Goal: Task Accomplishment & Management: Complete application form

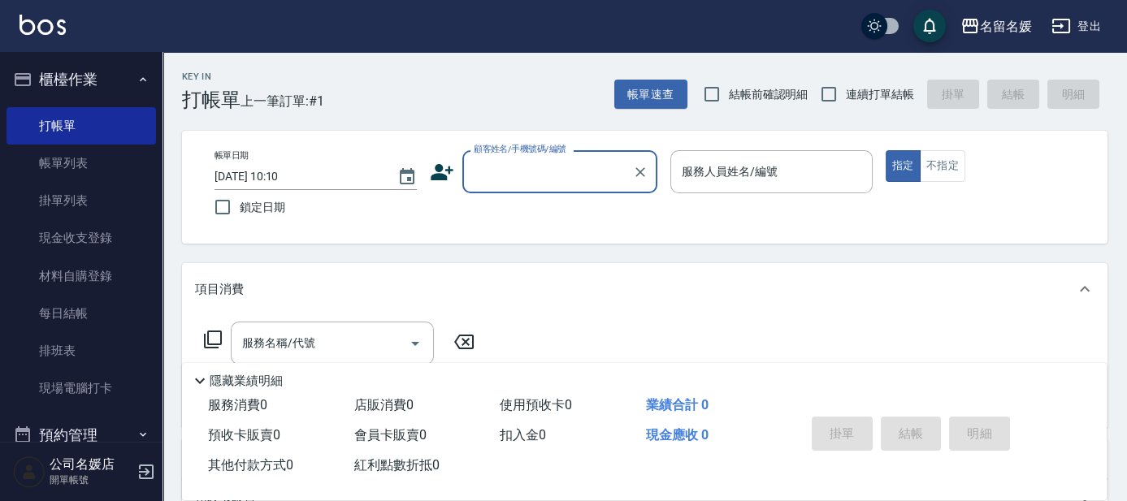
click at [537, 178] on input "顧客姓名/手機號碼/編號" at bounding box center [548, 172] width 156 height 28
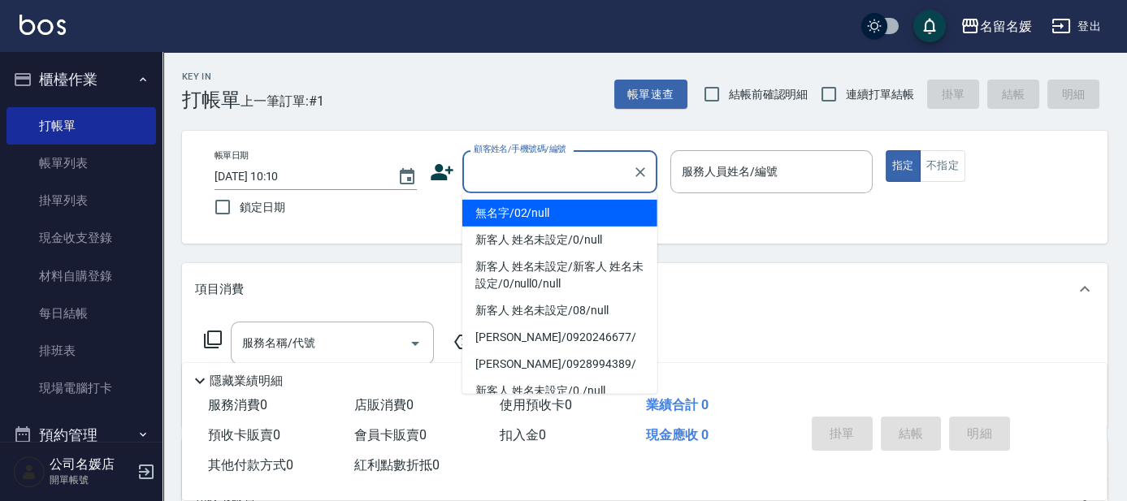
click at [542, 210] on li "無名字/02/null" at bounding box center [559, 213] width 195 height 27
type input "無名字/02/null"
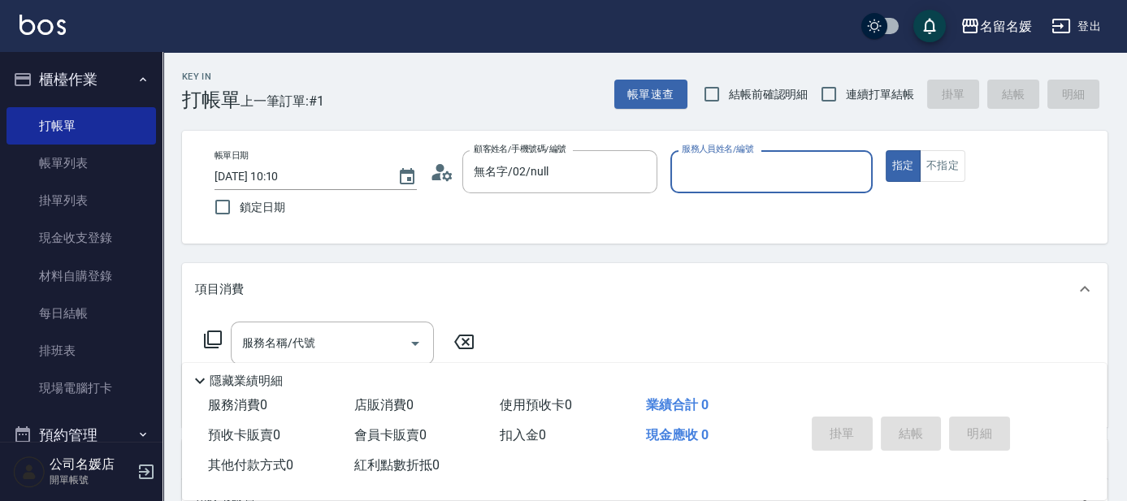
click at [738, 164] on input "服務人員姓名/編號" at bounding box center [772, 172] width 188 height 28
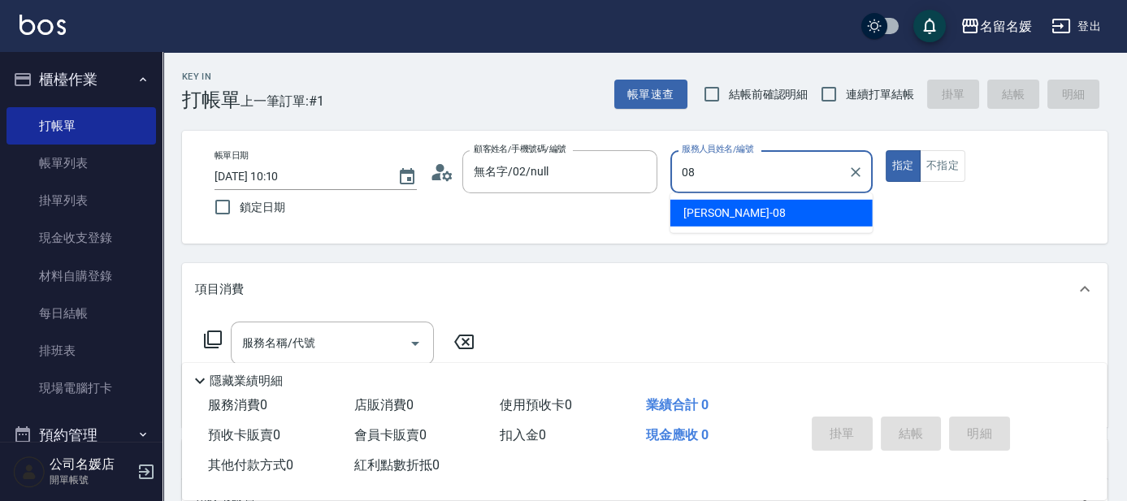
click at [734, 210] on div "許明雅 -08" at bounding box center [771, 213] width 202 height 27
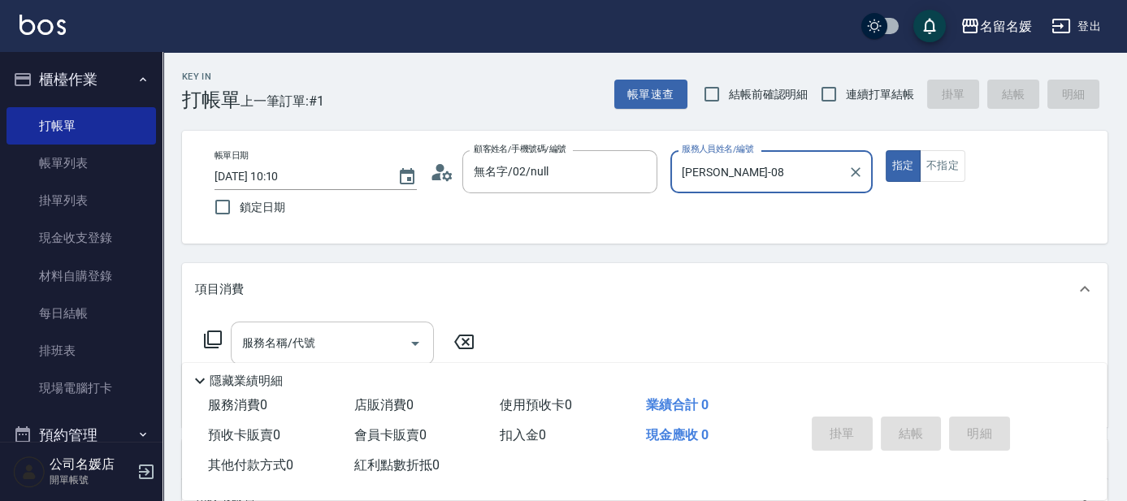
type input "許明雅-08"
click at [372, 335] on input "服務名稱/代號" at bounding box center [320, 343] width 164 height 28
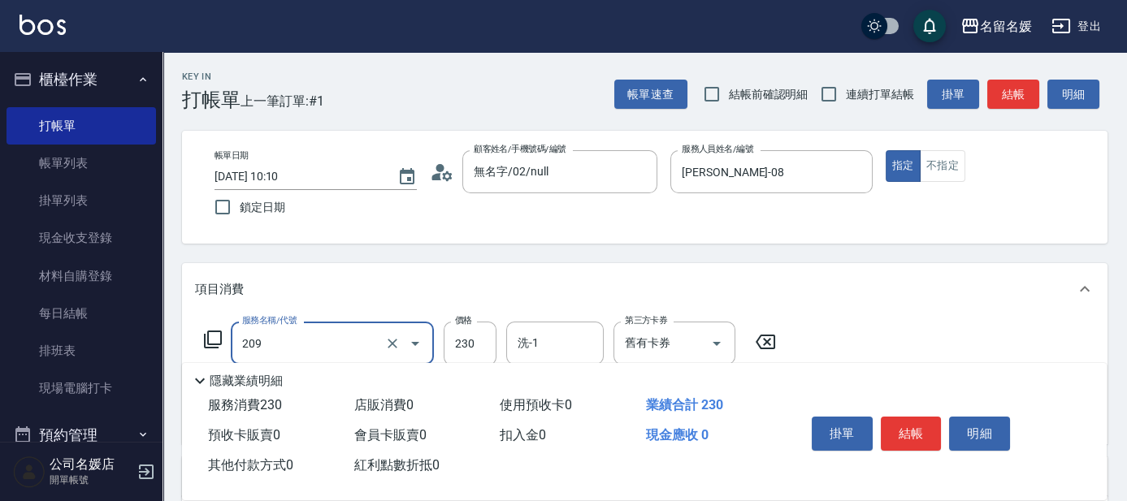
click at [335, 344] on input "209" at bounding box center [309, 343] width 143 height 28
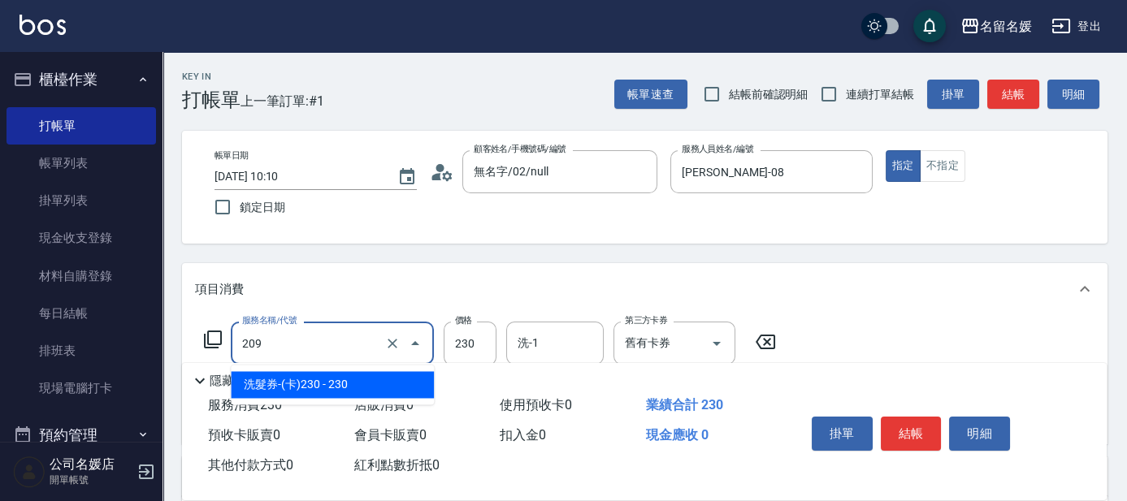
drag, startPoint x: 349, startPoint y: 382, endPoint x: 405, endPoint y: 379, distance: 56.1
click at [368, 381] on span "洗髮券-(卡)230 - 230" at bounding box center [332, 384] width 203 height 27
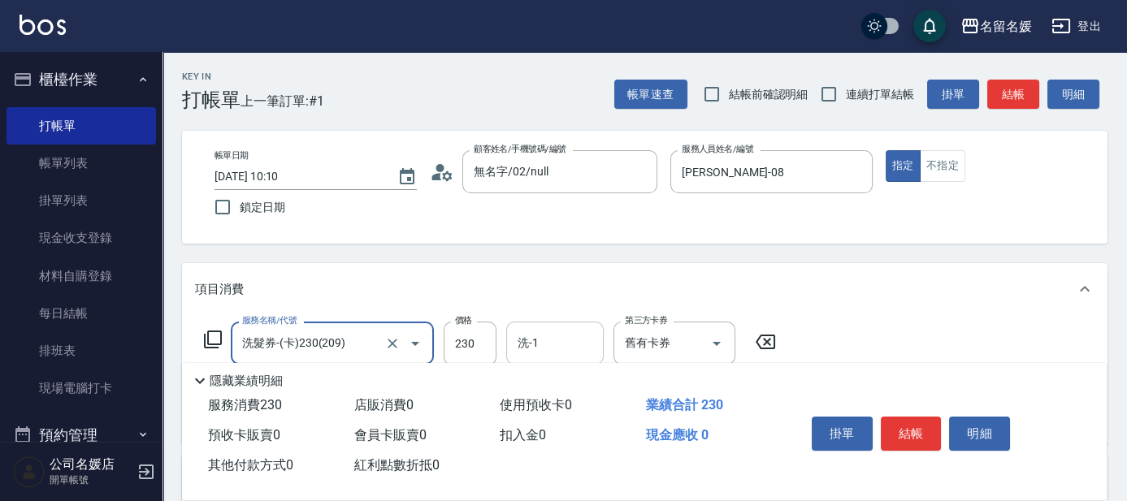
type input "洗髮券-(卡)230(209)"
click at [563, 332] on input "洗-1" at bounding box center [554, 343] width 83 height 28
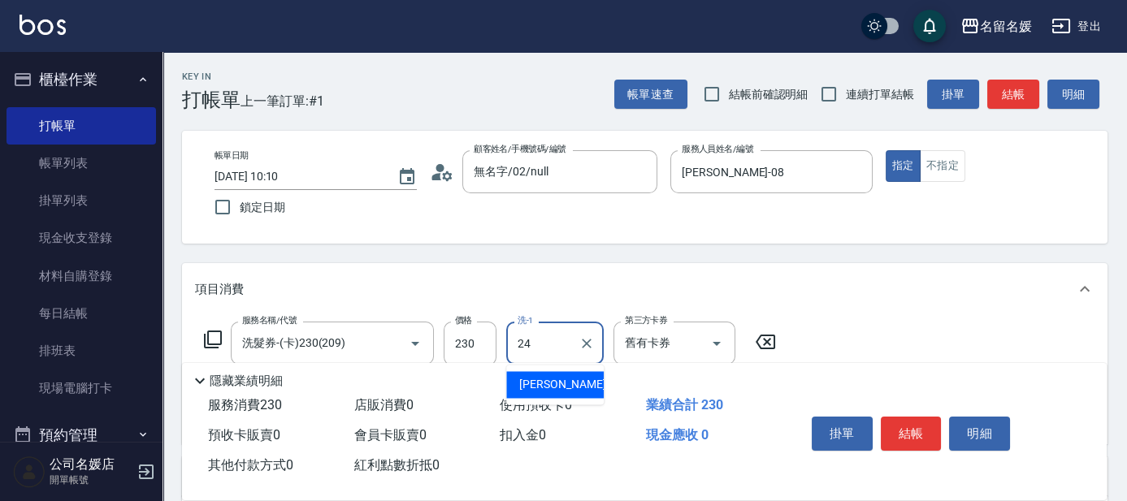
click at [537, 380] on span "張家惠 -24" at bounding box center [570, 384] width 102 height 17
type input "[PERSON_NAME]-24"
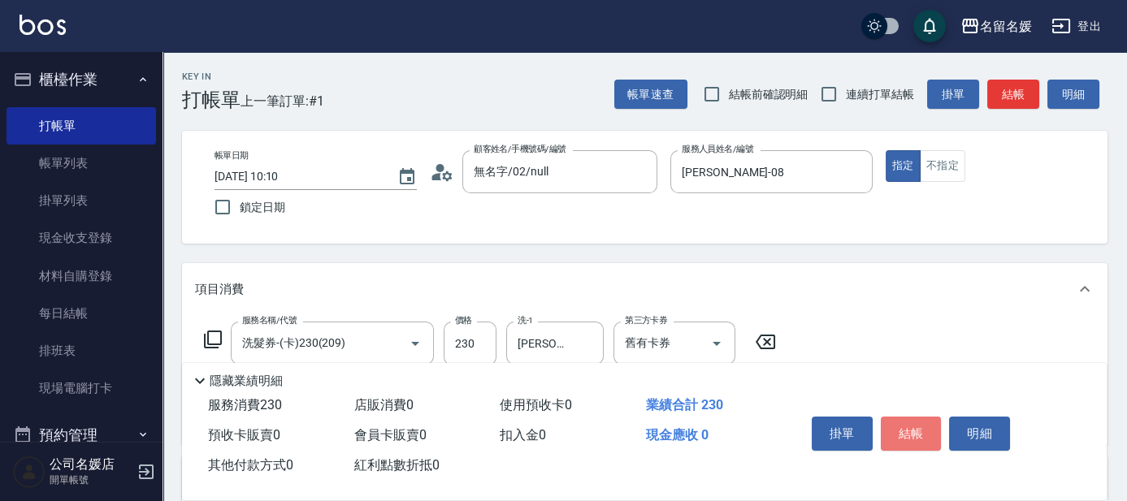
drag, startPoint x: 910, startPoint y: 432, endPoint x: 862, endPoint y: 418, distance: 49.9
click at [909, 431] on button "結帳" at bounding box center [911, 434] width 61 height 34
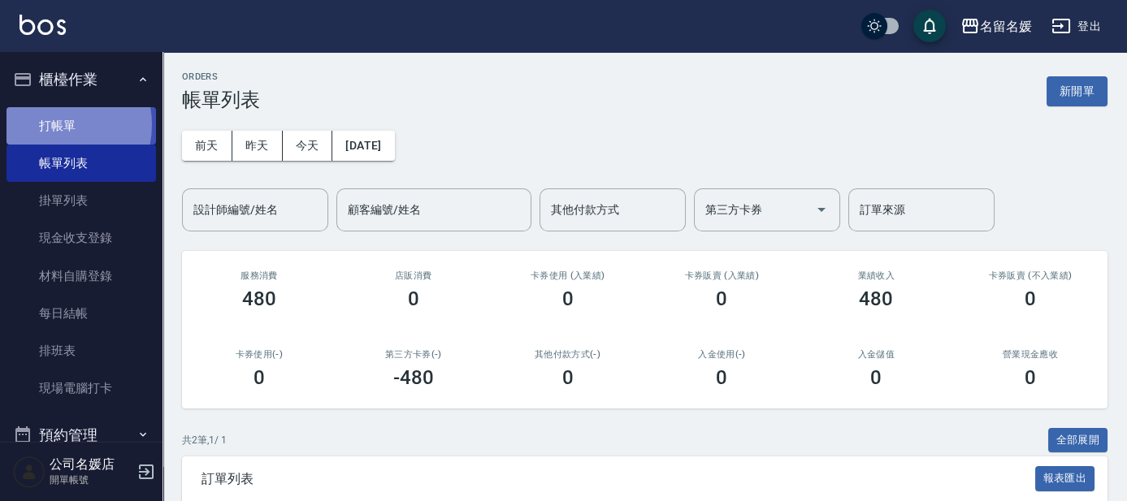
click at [50, 124] on link "打帳單" at bounding box center [80, 125] width 149 height 37
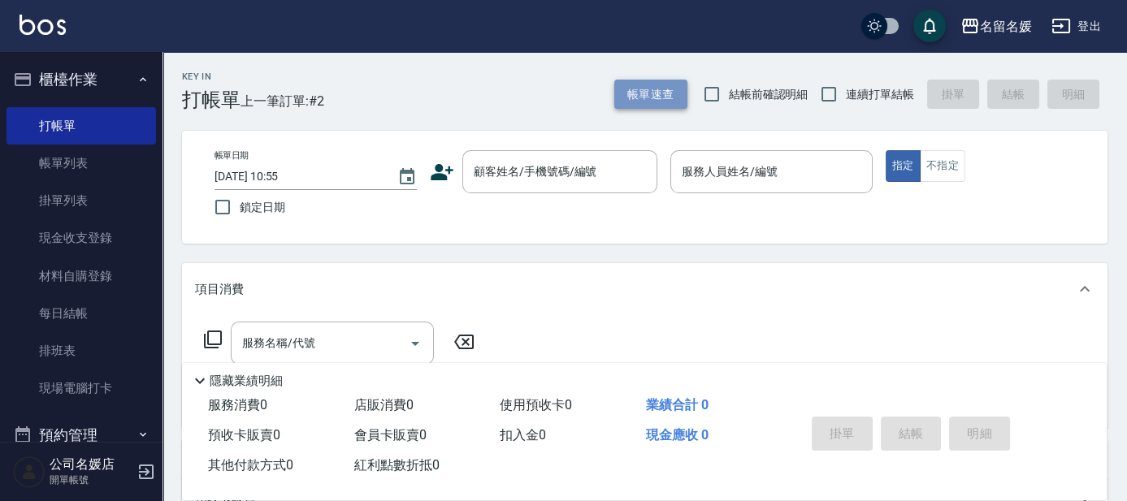
click at [644, 99] on button "帳單速查" at bounding box center [650, 95] width 73 height 30
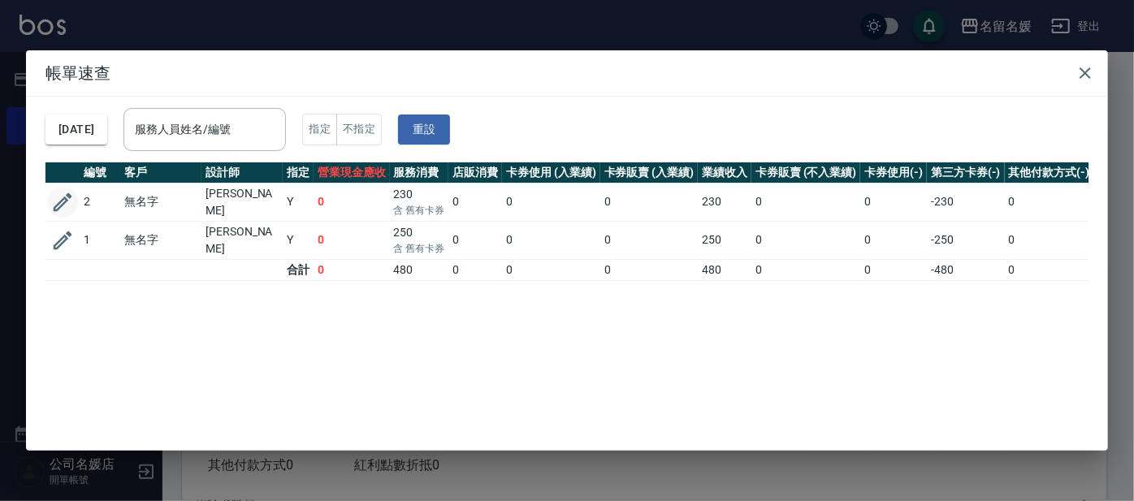
click at [58, 200] on icon "button" at bounding box center [63, 202] width 19 height 19
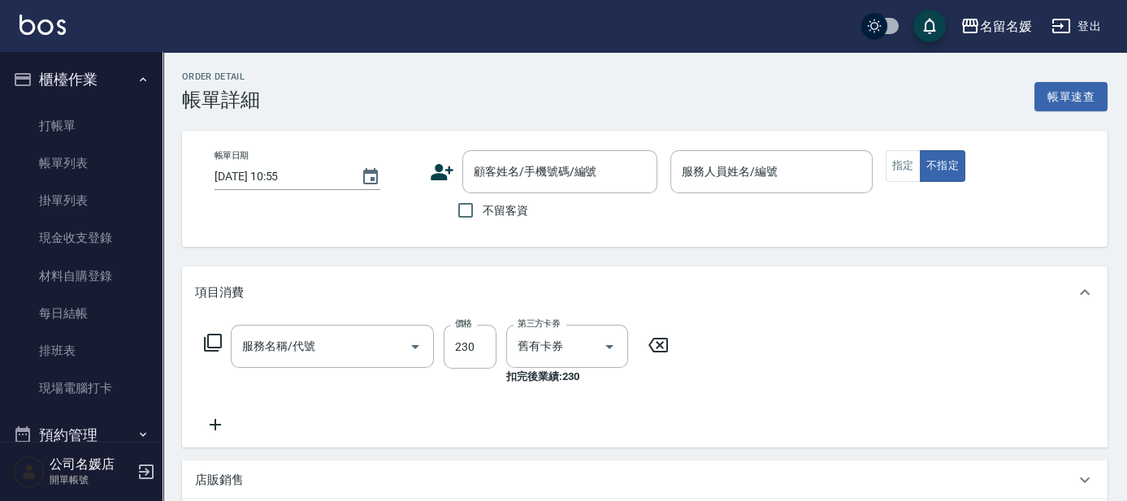
type input "2025/10/15 10:10"
type input "許明雅-08"
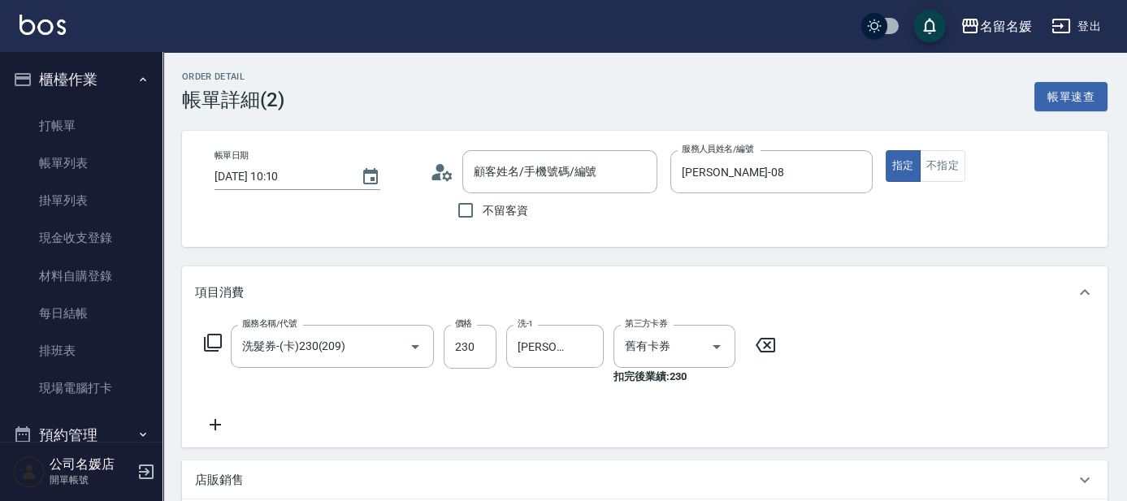
type input "洗髮券-(卡)230(209)"
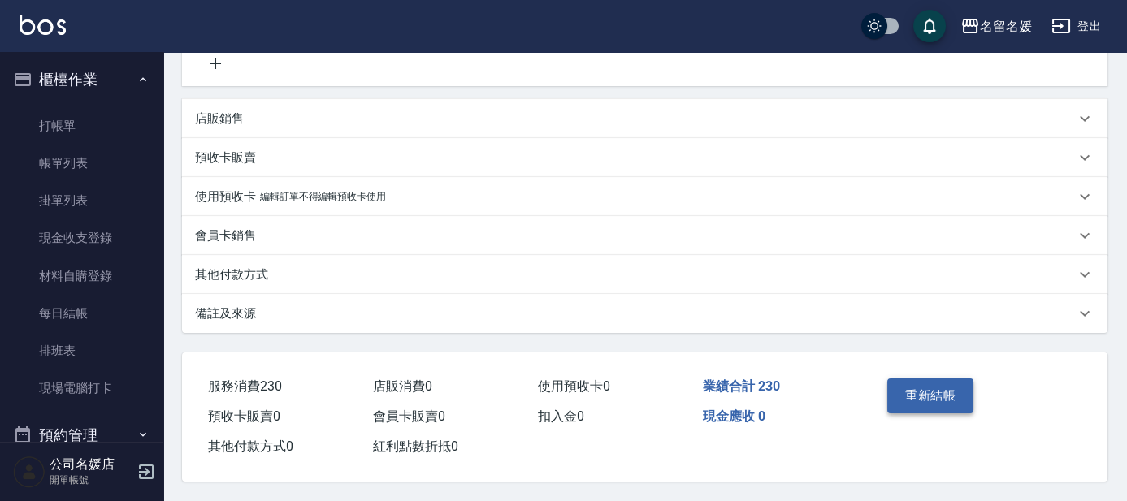
type input "無名字/02/null"
click at [912, 388] on button "重新結帳" at bounding box center [930, 396] width 86 height 34
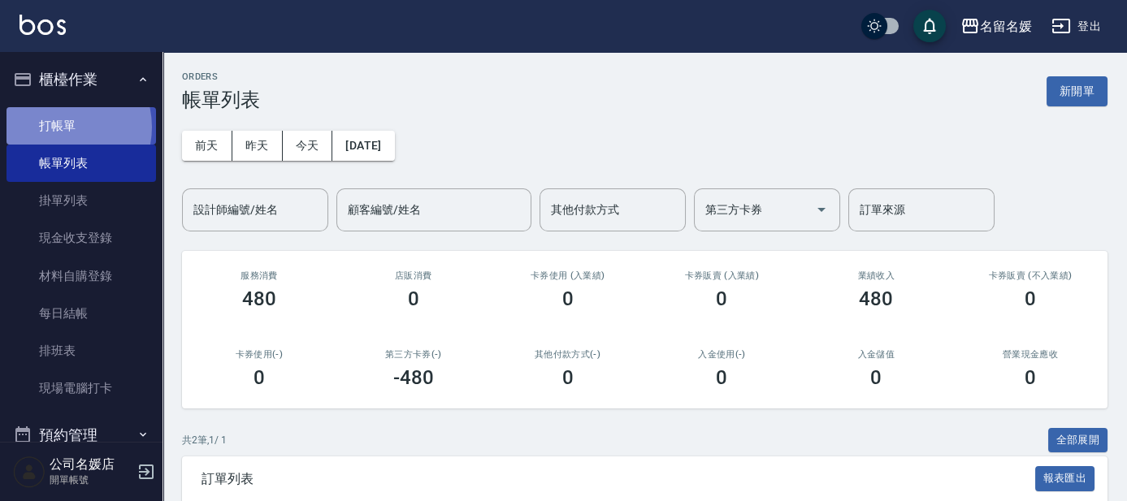
click at [58, 127] on link "打帳單" at bounding box center [80, 125] width 149 height 37
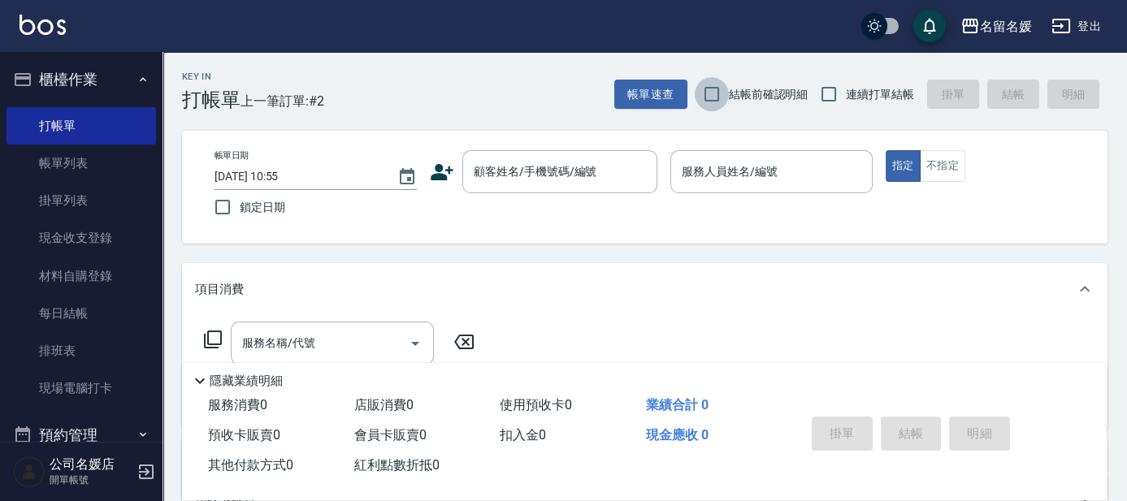
click at [707, 90] on input "結帳前確認明細" at bounding box center [712, 94] width 34 height 34
checkbox input "true"
drag, startPoint x: 870, startPoint y: 84, endPoint x: 843, endPoint y: 102, distance: 31.8
click at [869, 86] on span "連續打單結帳" at bounding box center [880, 94] width 68 height 17
click at [846, 85] on input "連續打單結帳" at bounding box center [829, 94] width 34 height 34
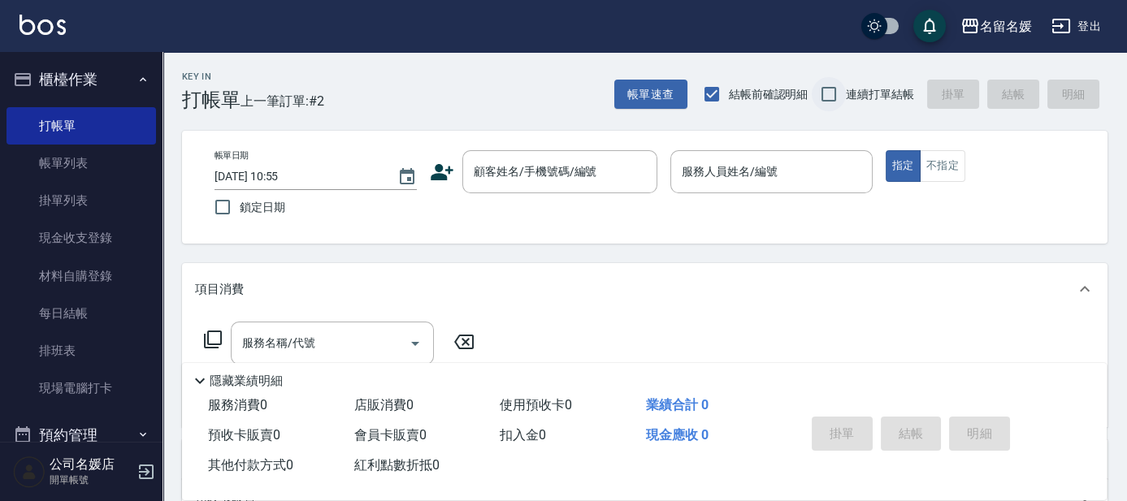
checkbox input "true"
click at [245, 211] on span "鎖定日期" at bounding box center [262, 207] width 45 height 17
click at [240, 211] on input "鎖定日期" at bounding box center [223, 207] width 34 height 34
checkbox input "true"
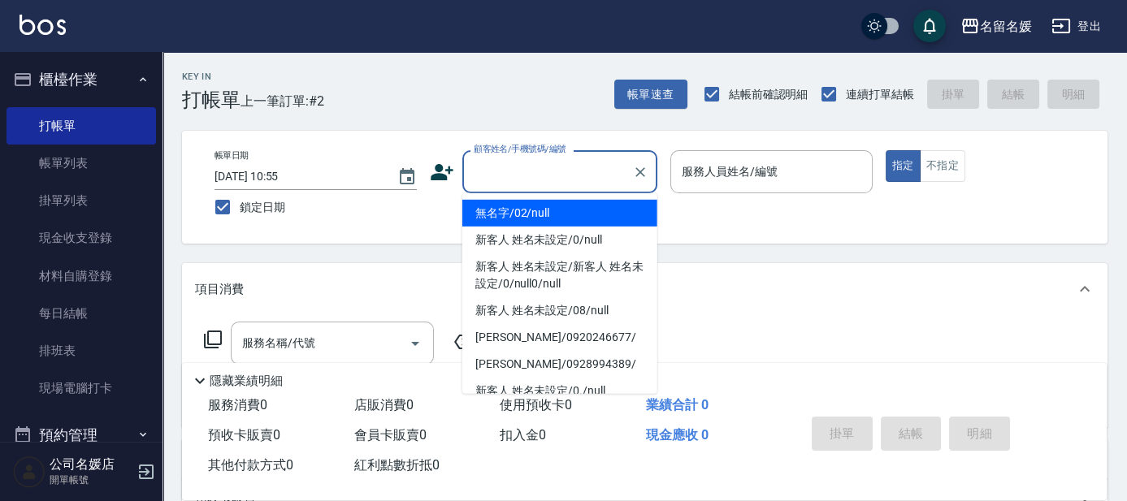
click at [492, 180] on input "顧客姓名/手機號碼/編號" at bounding box center [548, 172] width 156 height 28
type input "無名字/02/null"
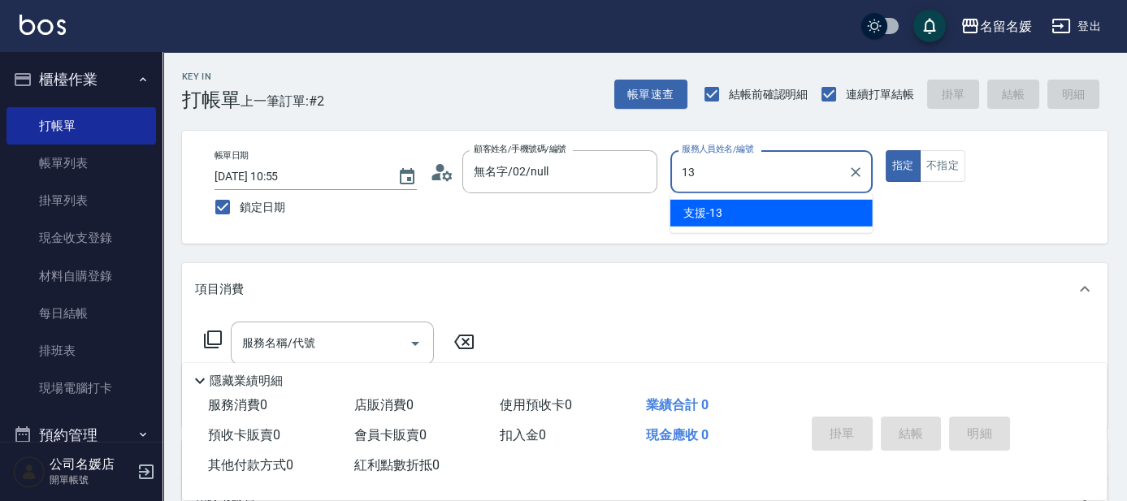
type input "13"
type button "true"
type input "支援-13"
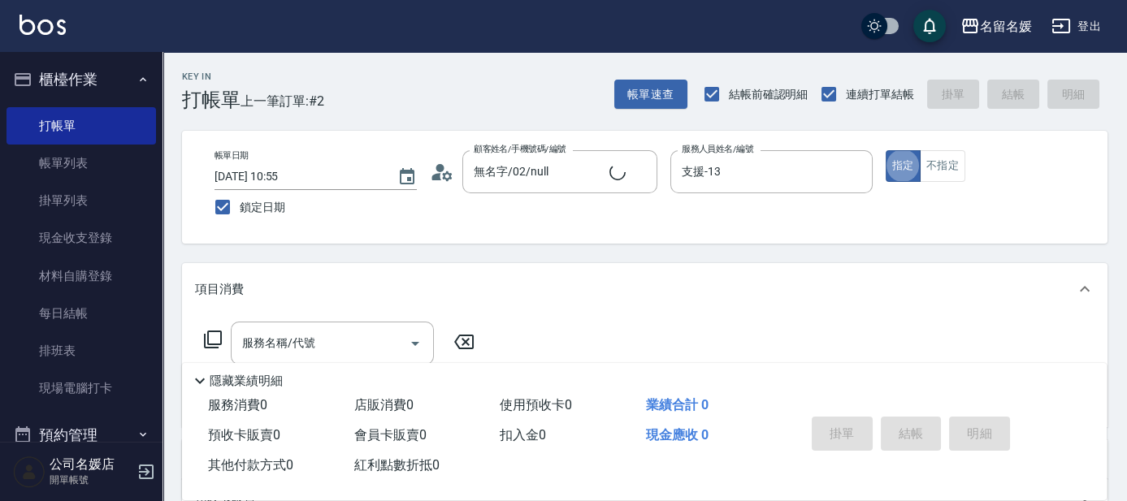
type input "新客人 姓名未設定/0/null"
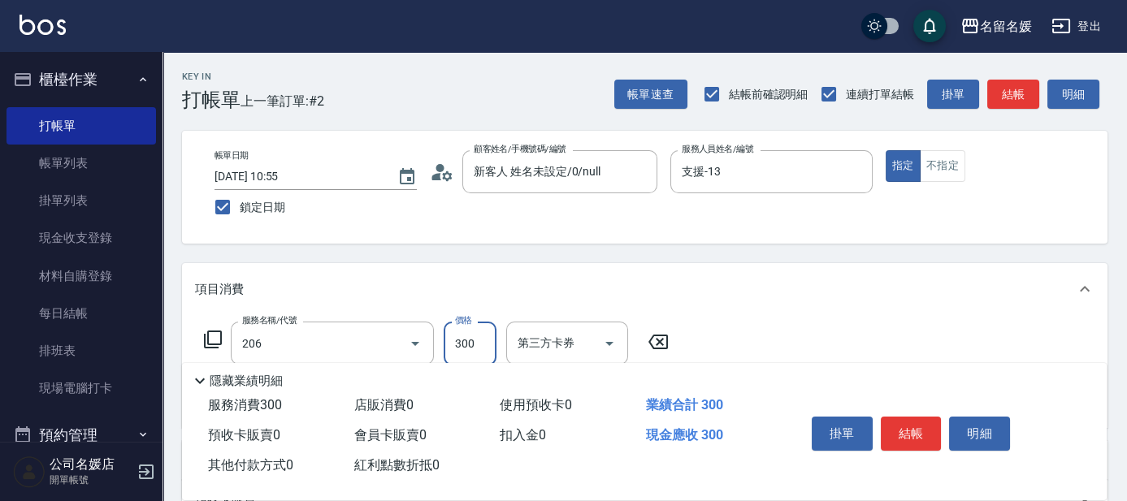
type input "洗髮[300](206)"
type input "許庭瑀-21"
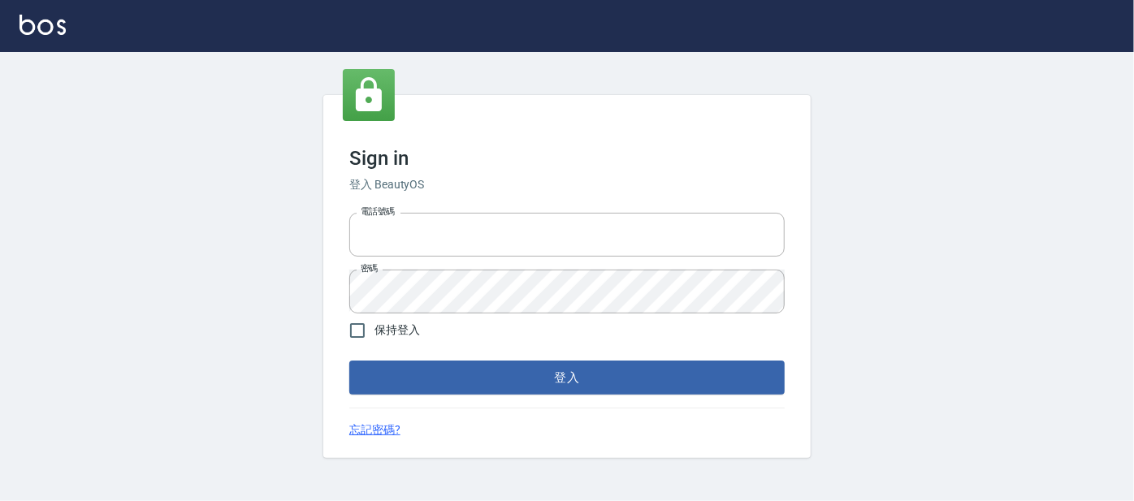
type input "0227605235"
click at [466, 339] on form "電話號碼 [PHONE_NUMBER] 電話號碼 密碼 密碼 保持登入 登入" at bounding box center [566, 300] width 435 height 188
click at [357, 323] on input "保持登入" at bounding box center [357, 331] width 34 height 34
checkbox input "true"
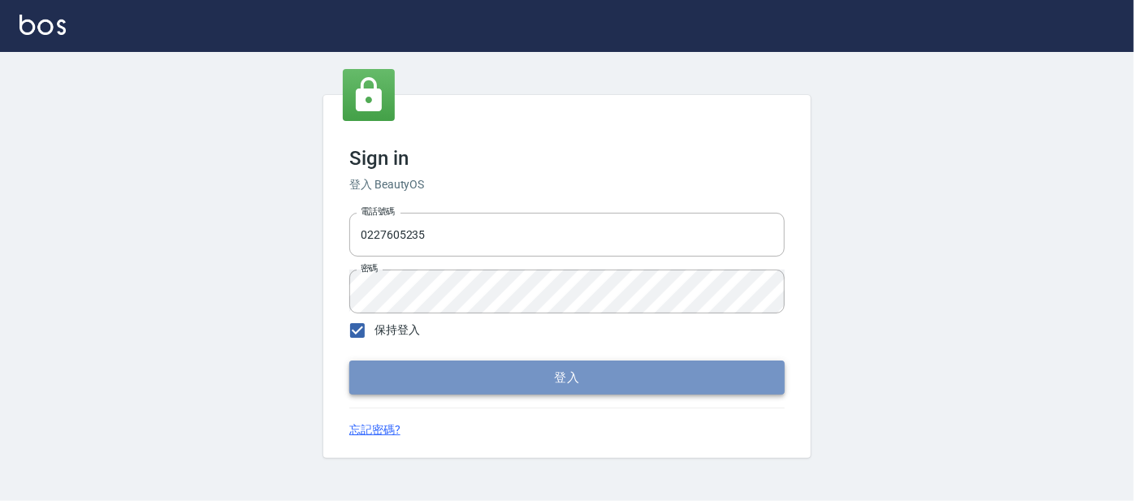
click at [402, 366] on button "登入" at bounding box center [566, 378] width 435 height 34
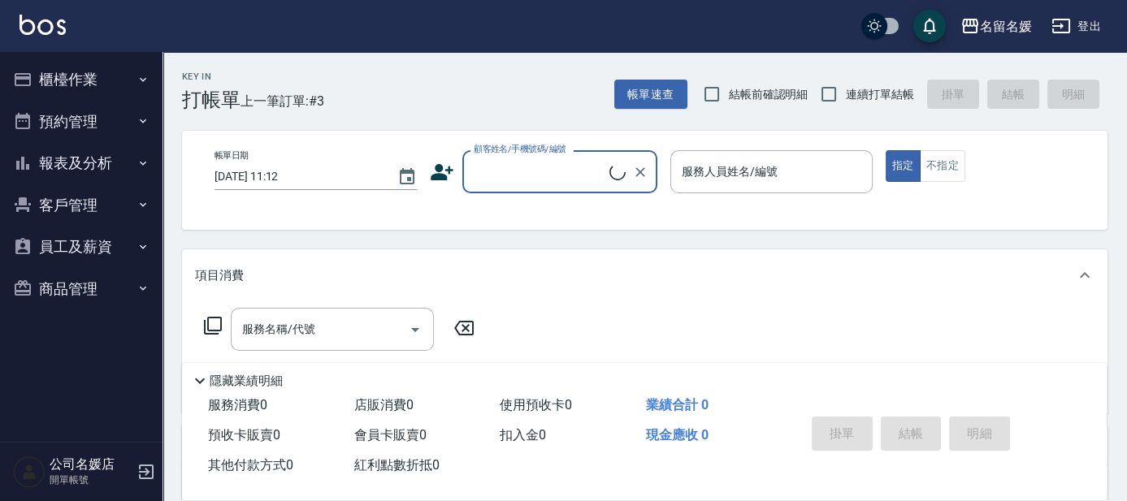
click at [734, 104] on label "結帳前確認明細" at bounding box center [752, 94] width 114 height 34
click at [729, 104] on input "結帳前確認明細" at bounding box center [712, 94] width 34 height 34
checkbox input "true"
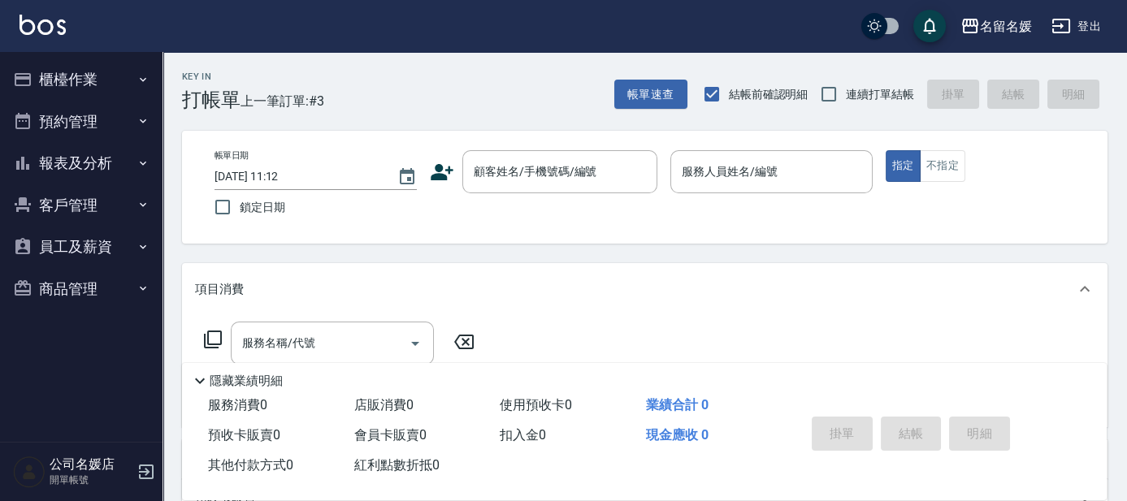
click at [859, 90] on span "連續打單結帳" at bounding box center [880, 94] width 68 height 17
click at [846, 90] on input "連續打單結帳" at bounding box center [829, 94] width 34 height 34
checkbox input "true"
click at [299, 217] on label "鎖定日期" at bounding box center [305, 207] width 198 height 34
click at [240, 217] on input "鎖定日期" at bounding box center [223, 207] width 34 height 34
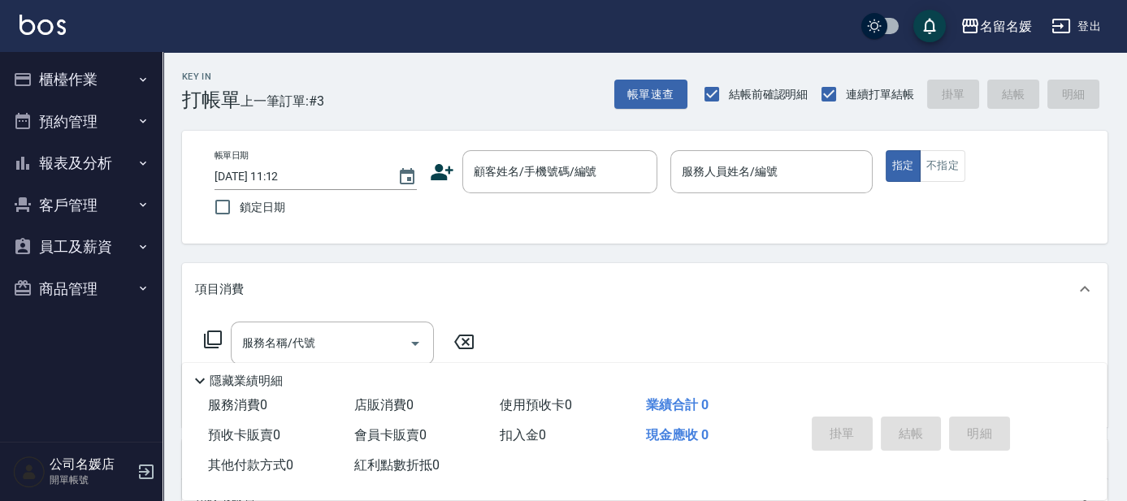
checkbox input "true"
click at [492, 185] on input "顧客姓名/手機號碼/編號" at bounding box center [548, 172] width 156 height 28
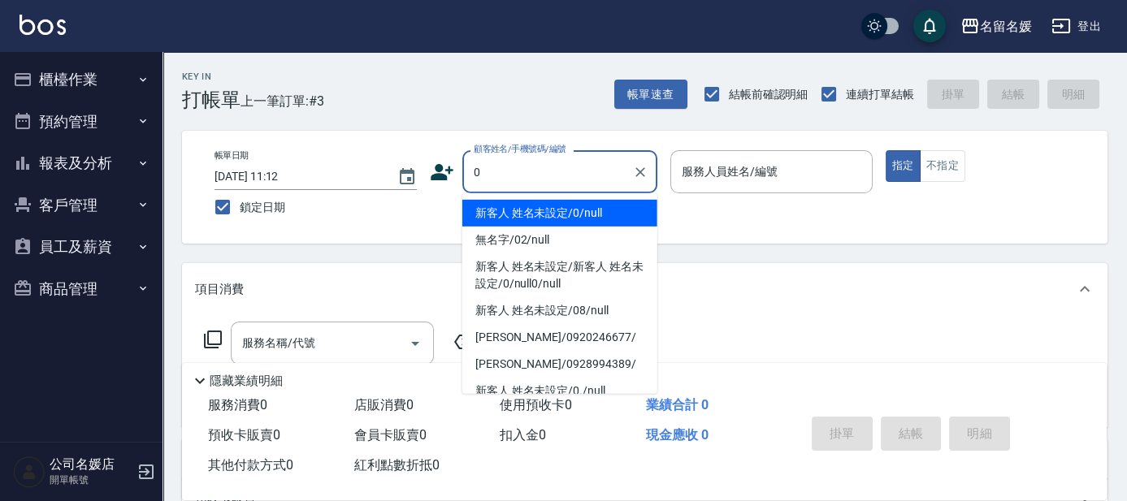
type input "新客人 姓名未設定/0/null"
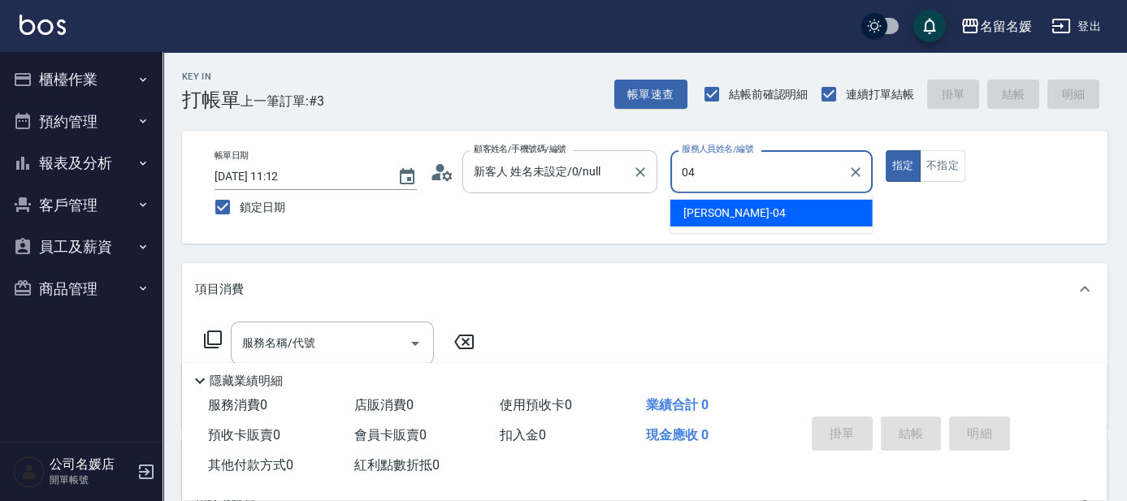
type input "04"
type button "true"
type input "[PERSON_NAME]-04"
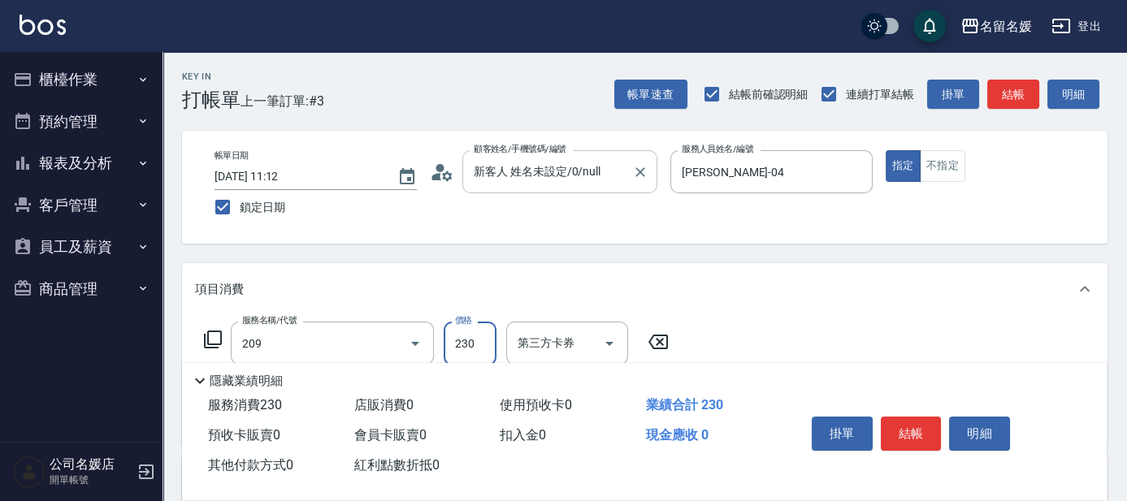
type input "洗髮券-(卡)230(209)"
type input "舊有卡券"
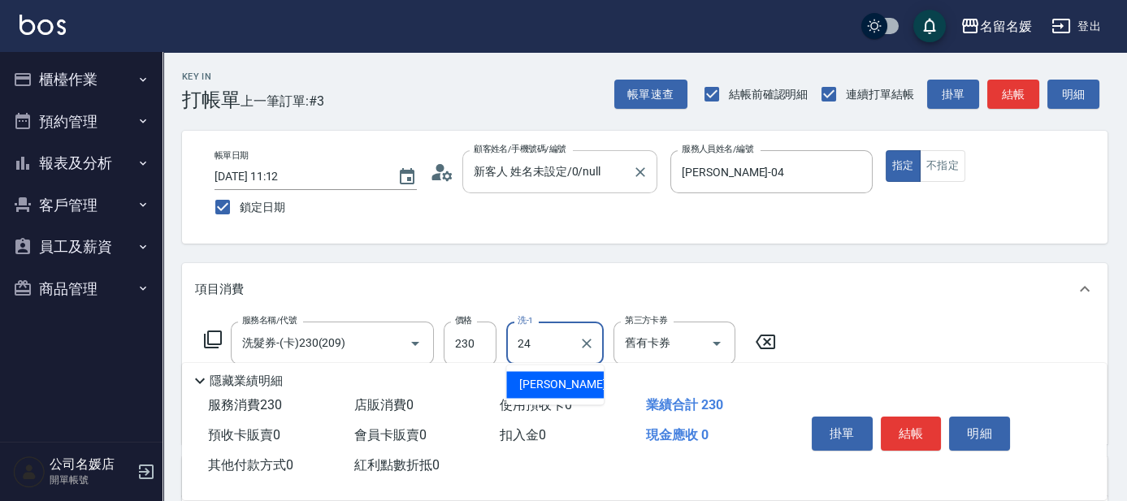
type input "[PERSON_NAME]-24"
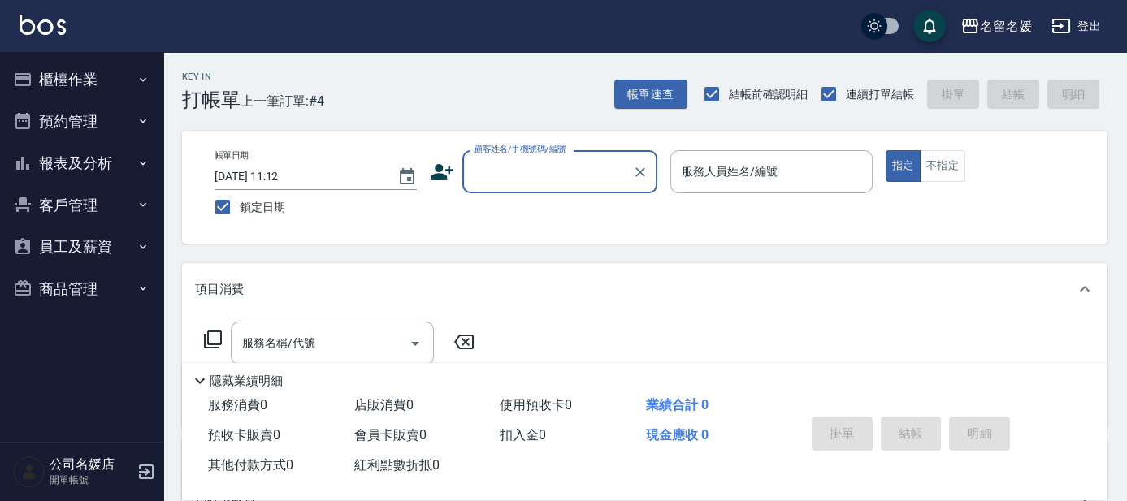
click at [125, 89] on button "櫃檯作業" at bounding box center [80, 79] width 149 height 42
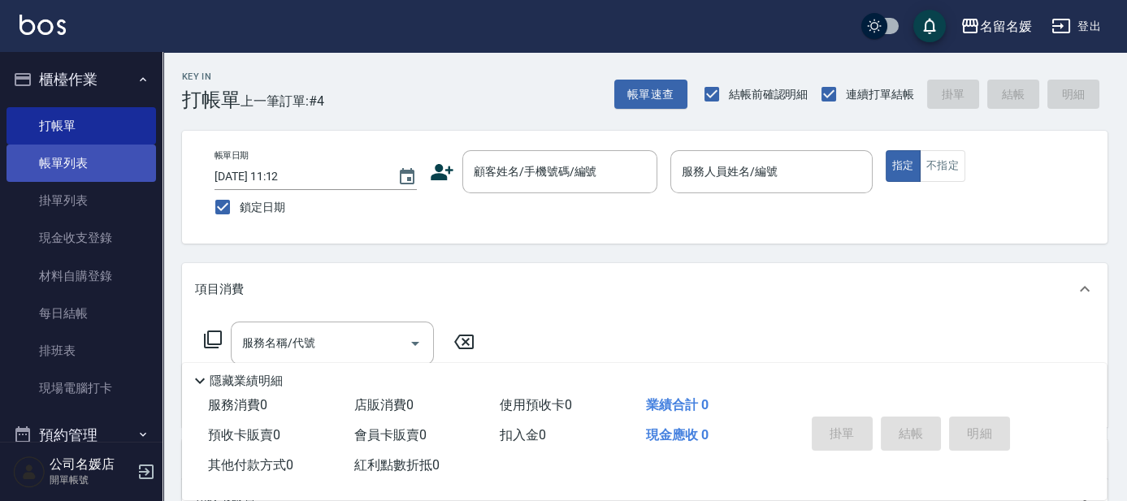
click at [116, 165] on link "帳單列表" at bounding box center [80, 163] width 149 height 37
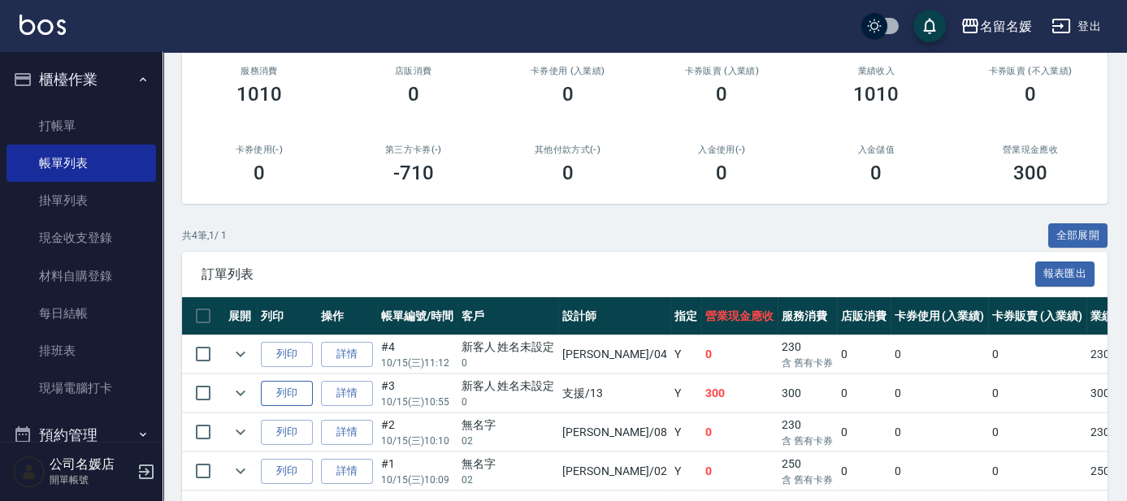
scroll to position [221, 0]
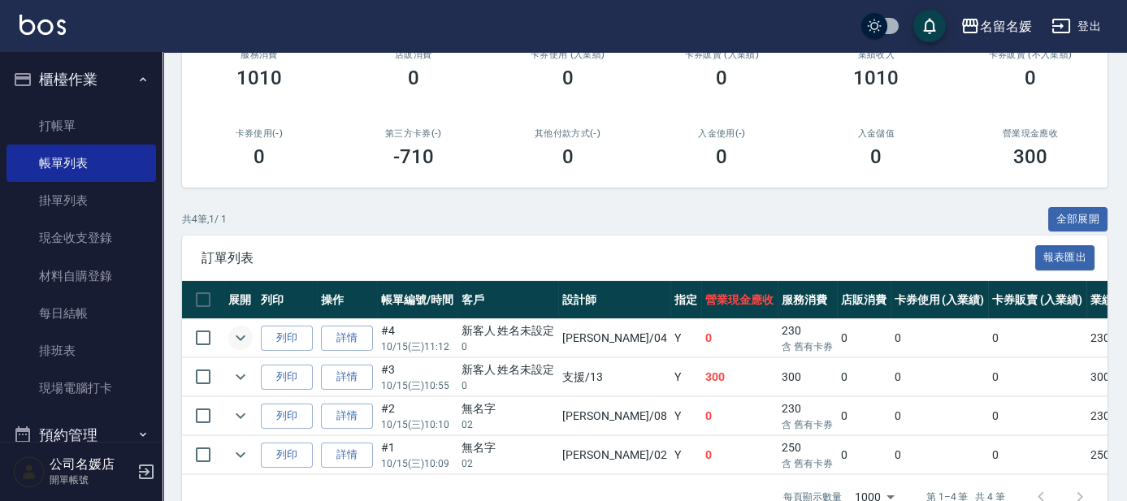
click at [249, 339] on icon "expand row" at bounding box center [240, 337] width 19 height 19
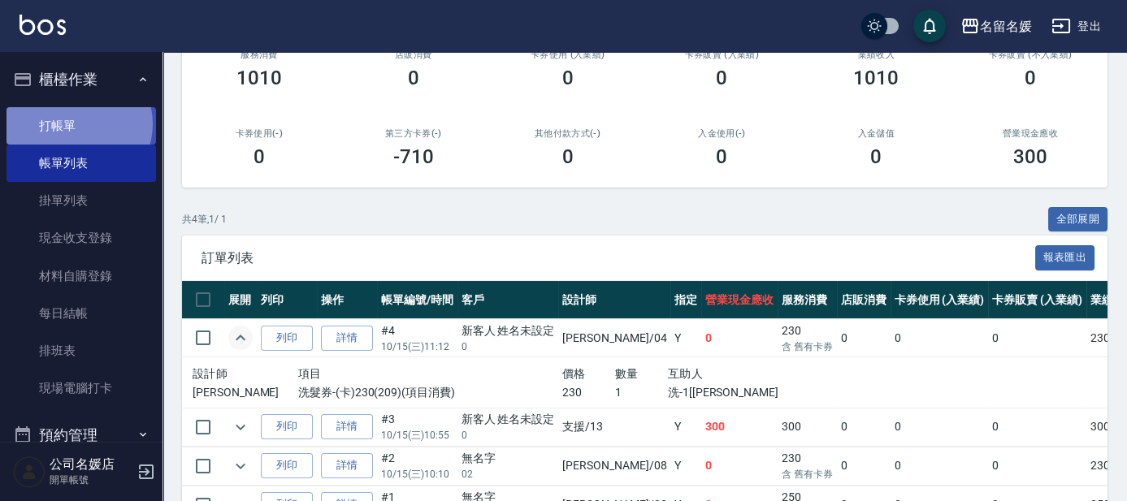
click at [75, 123] on link "打帳單" at bounding box center [80, 125] width 149 height 37
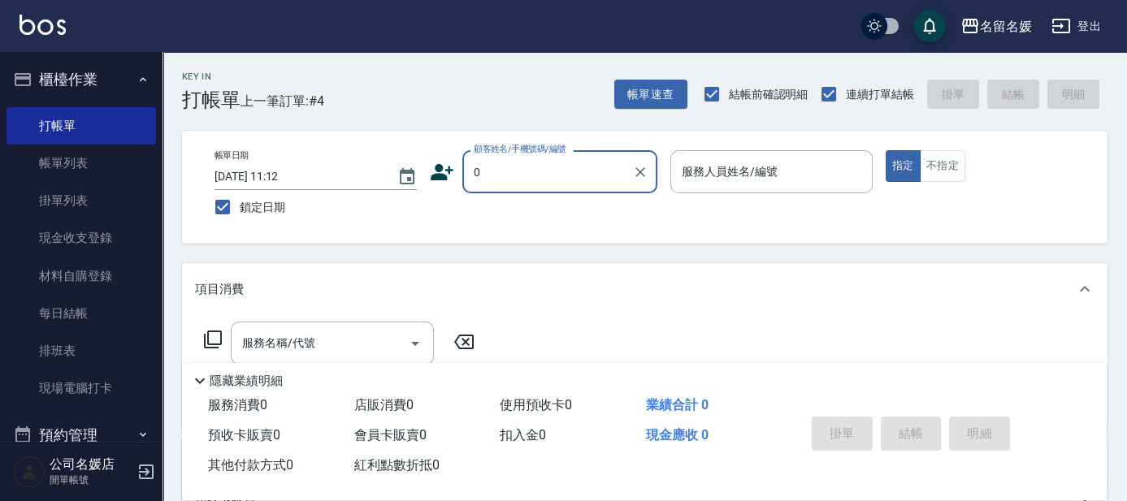
type input "0"
type input "02"
type button "true"
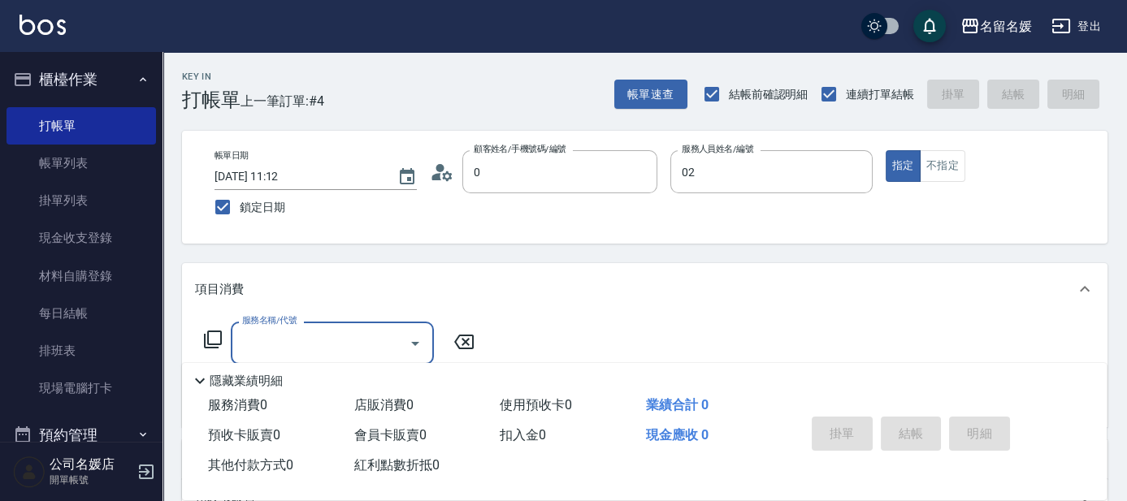
type input "新客人 姓名未設定/0/null"
type input "[PERSON_NAME]-02"
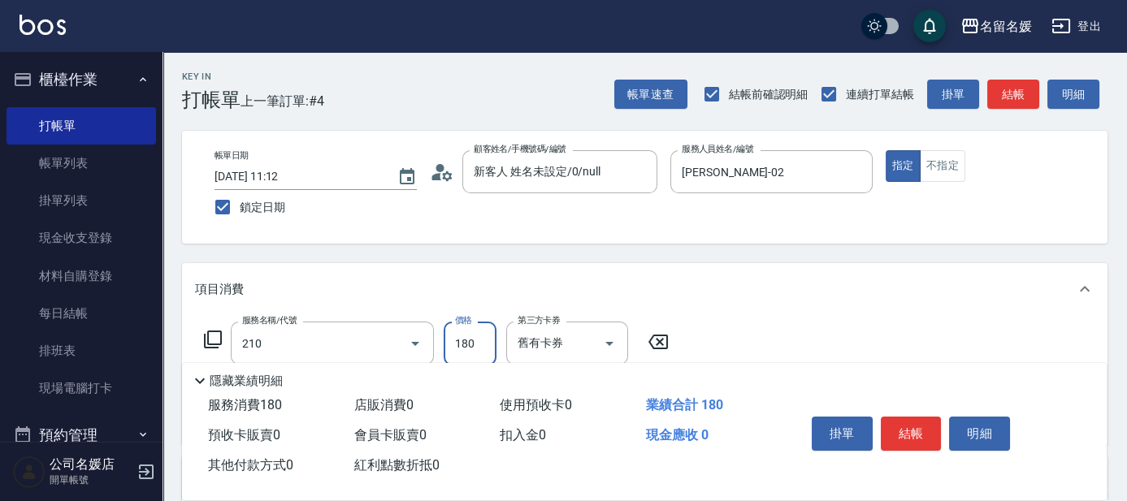
type input "洗券-(卡)180(210)"
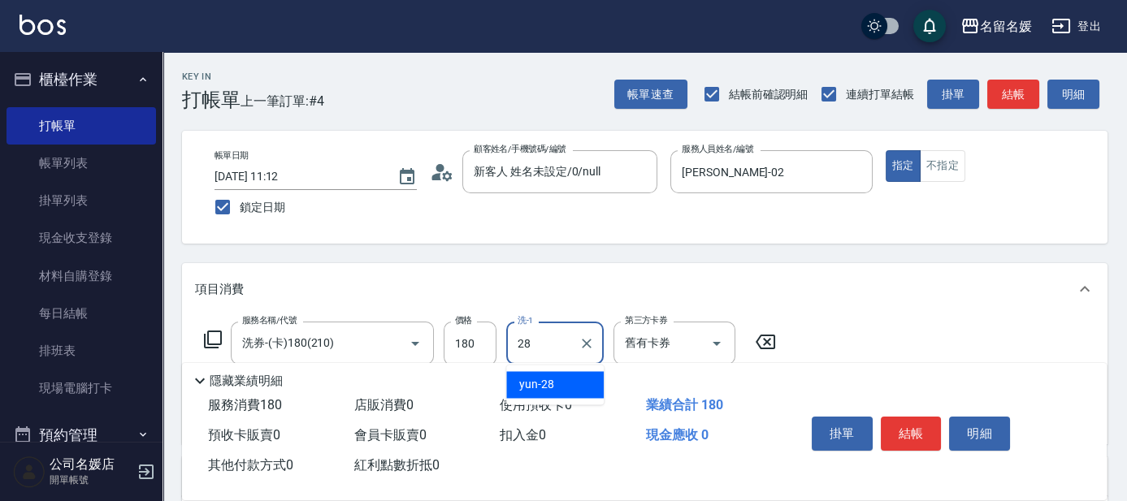
type input "yun-28"
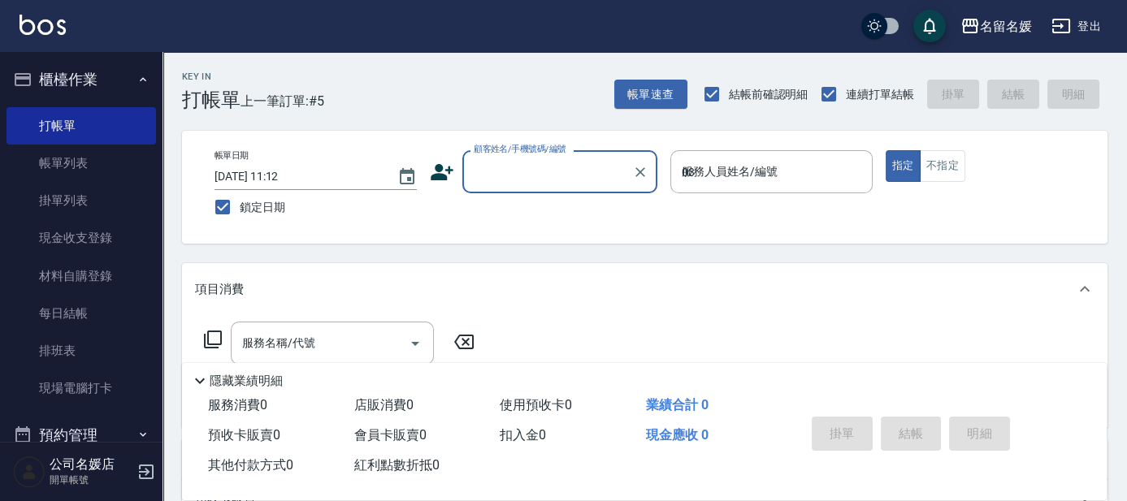
type input "03."
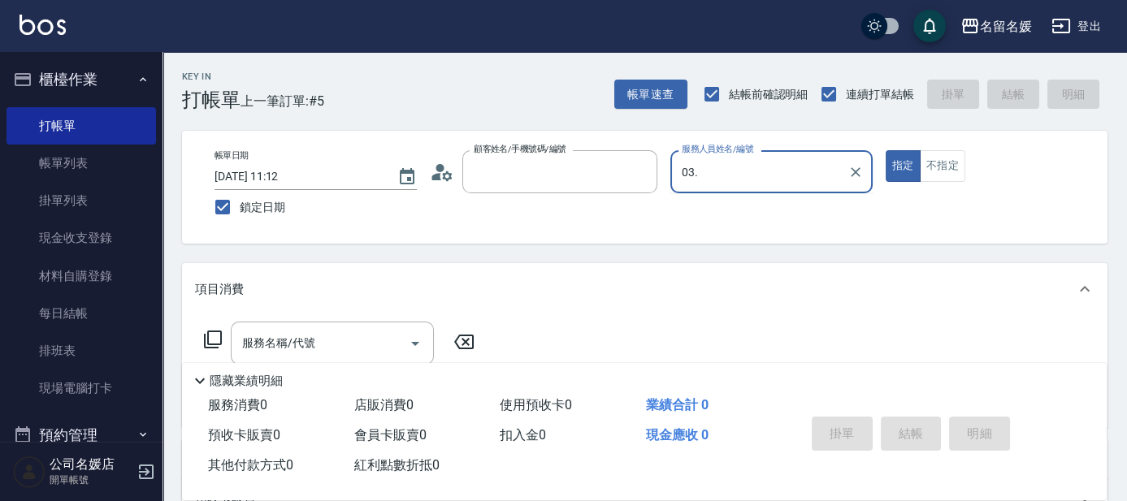
type input "畢天天/0983164429/null"
type input "03."
click at [886, 150] on button "指定" at bounding box center [903, 166] width 35 height 32
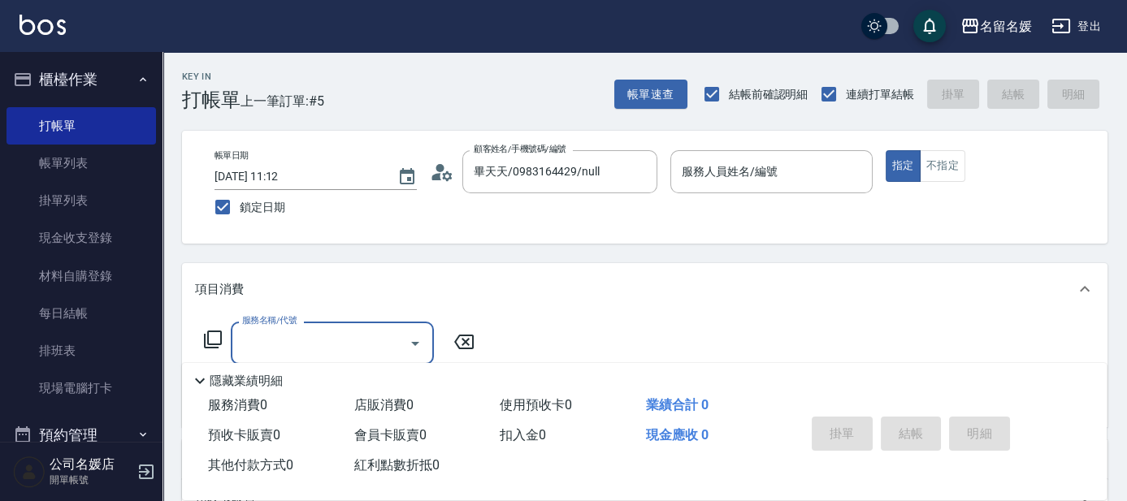
type input "4"
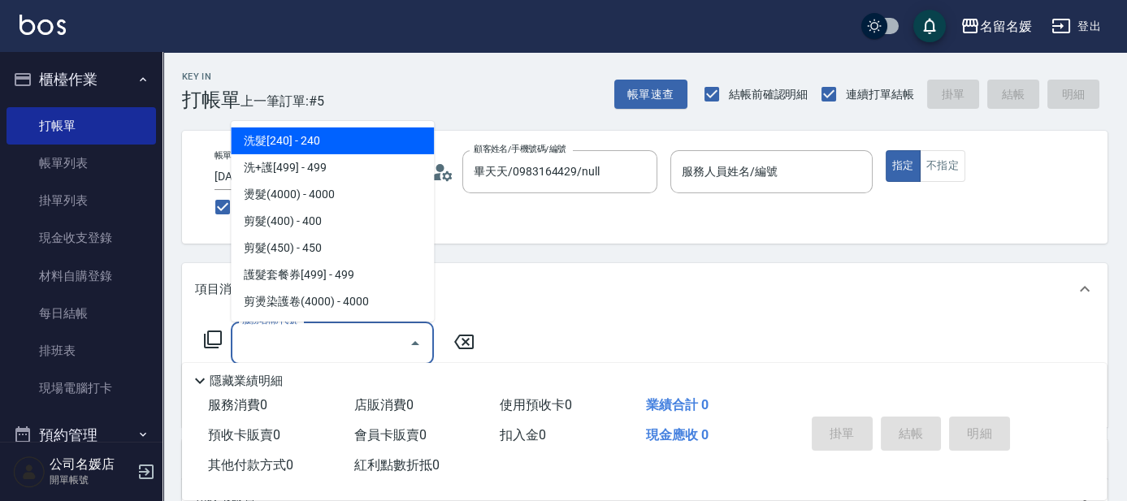
type input "3"
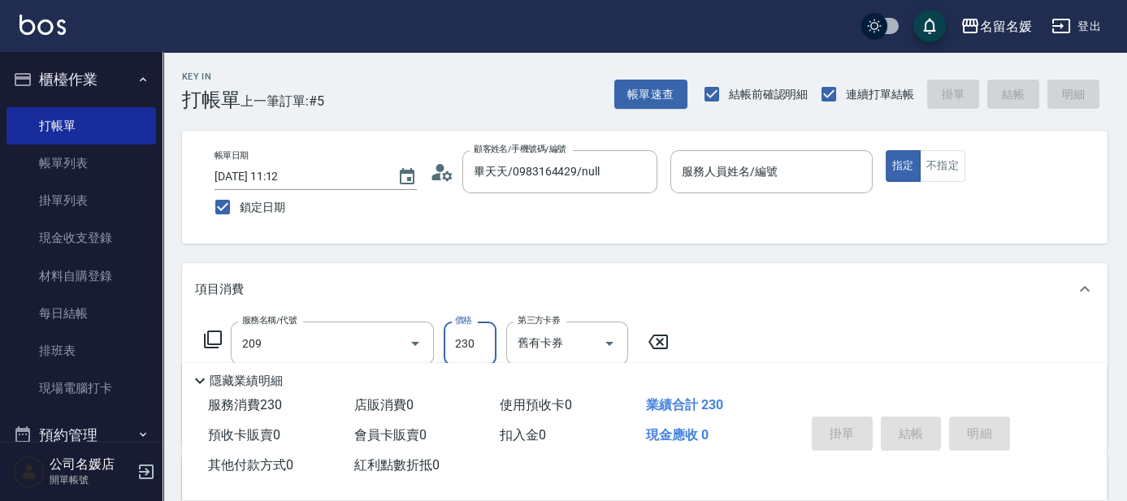
type input "洗髮券-(卡)230(209)"
type input "[PERSON_NAME]-23"
click at [697, 171] on div "服務人員姓名/編號 服務人員姓名/編號" at bounding box center [771, 171] width 202 height 43
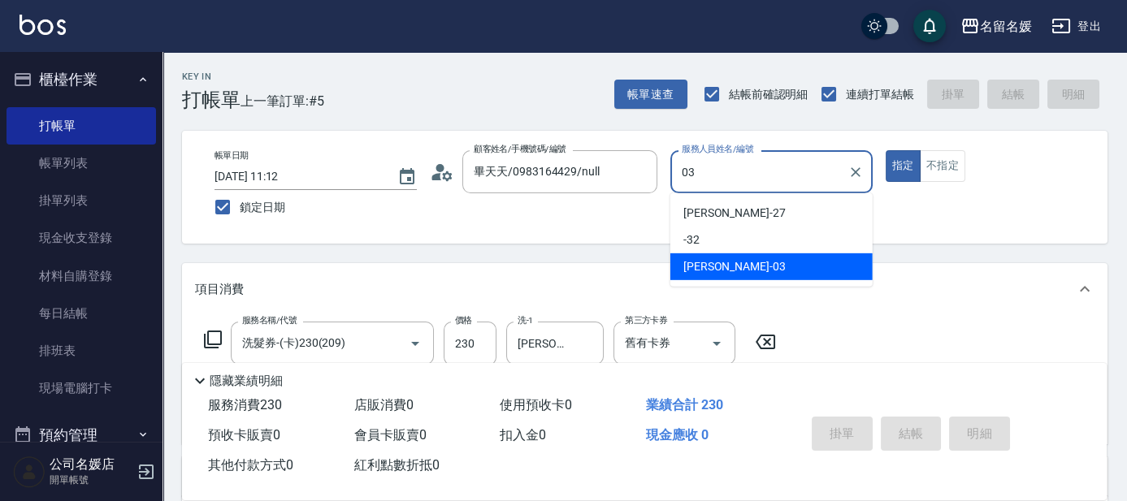
type input "[PERSON_NAME]-03"
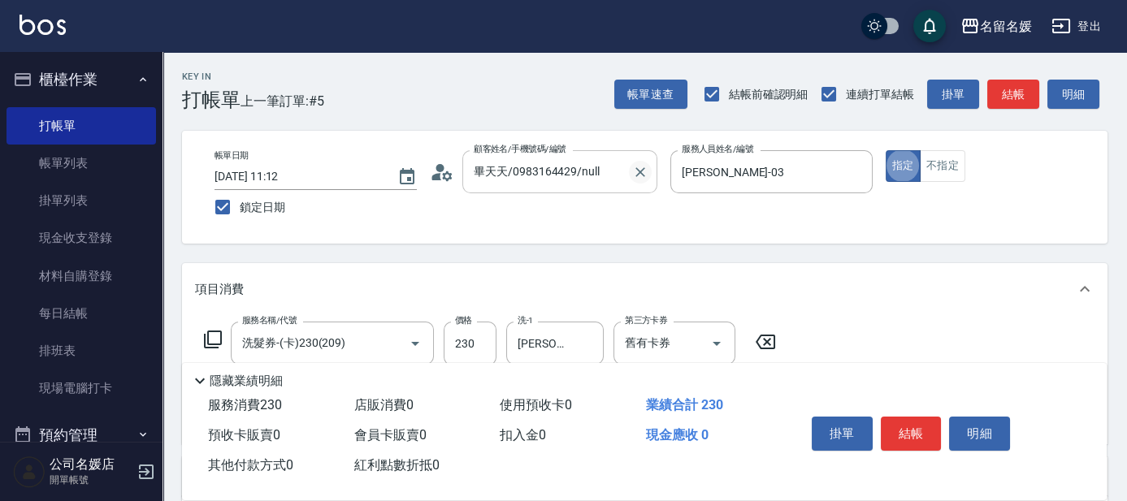
click at [639, 171] on icon "Clear" at bounding box center [640, 172] width 10 height 10
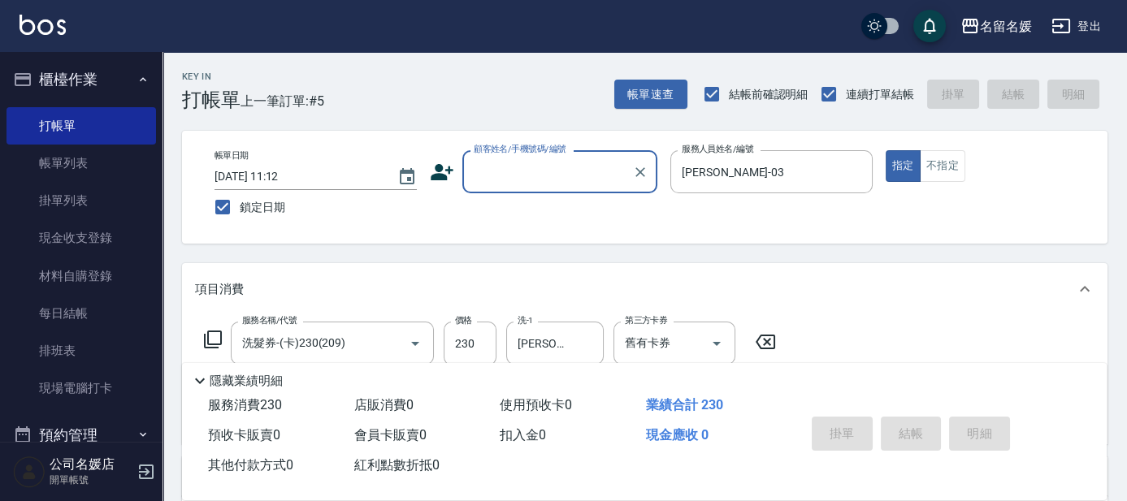
click at [573, 162] on input "顧客姓名/手機號碼/編號" at bounding box center [548, 172] width 156 height 28
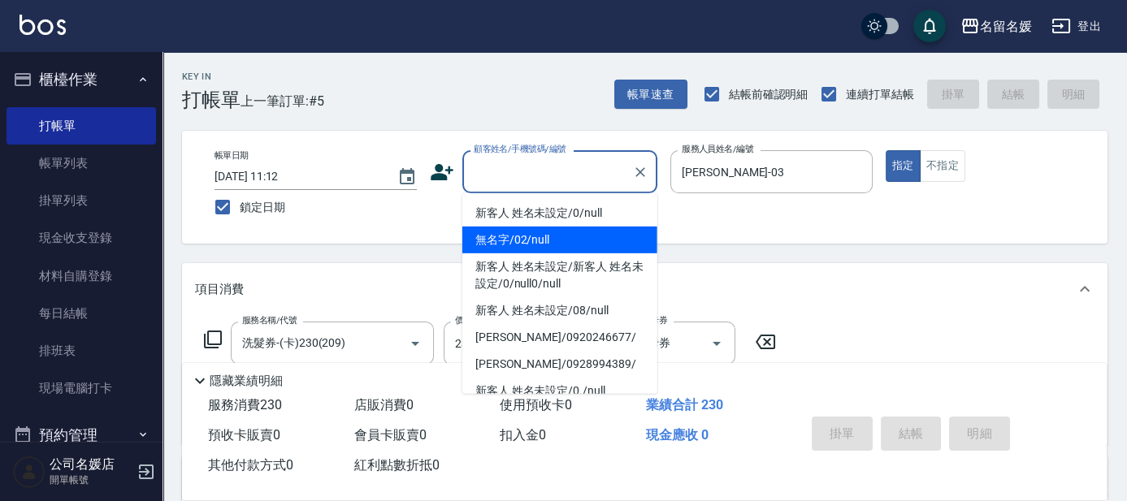
click at [535, 234] on li "無名字/02/null" at bounding box center [559, 240] width 195 height 27
type input "無名字/02/null"
